Goal: Information Seeking & Learning: Understand process/instructions

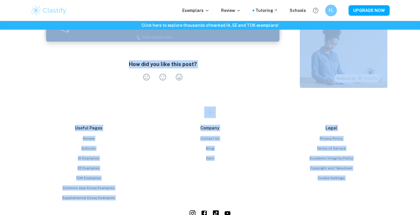
scroll to position [985, 0]
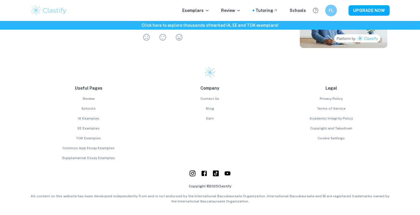
drag, startPoint x: 41, startPoint y: 150, endPoint x: 192, endPoint y: 42, distance: 186.1
copy div "Lorem ipsu Dolo Sita CO ad e seddo eiu te inci utlabor et dolore magnaali eni a…"
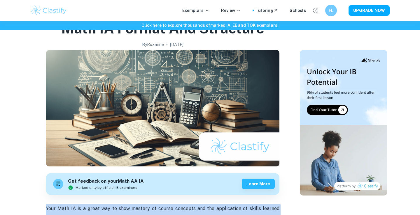
scroll to position [83, 0]
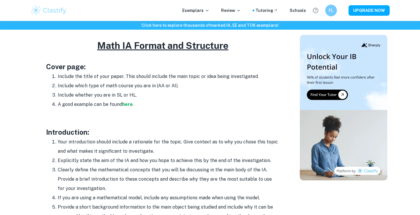
scroll to position [323, 0]
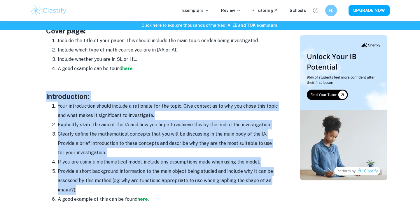
drag, startPoint x: 45, startPoint y: 101, endPoint x: 75, endPoint y: 189, distance: 93.3
click at [75, 189] on div "Math IA Format and Structure By [PERSON_NAME] • [DATE] Get feedback on your Mat…" at bounding box center [163, 219] width 260 height 981
copy div "Introduction: Your introduction should include a rationale for the topic. Give …"
click at [75, 189] on li "Provide a short background information to the main object being studied and inc…" at bounding box center [169, 181] width 222 height 28
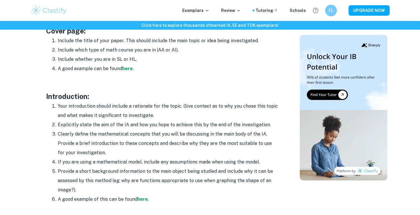
click at [266, 60] on li "Include whether you are in SL or HL." at bounding box center [169, 59] width 222 height 9
